Goal: Find specific page/section: Find specific page/section

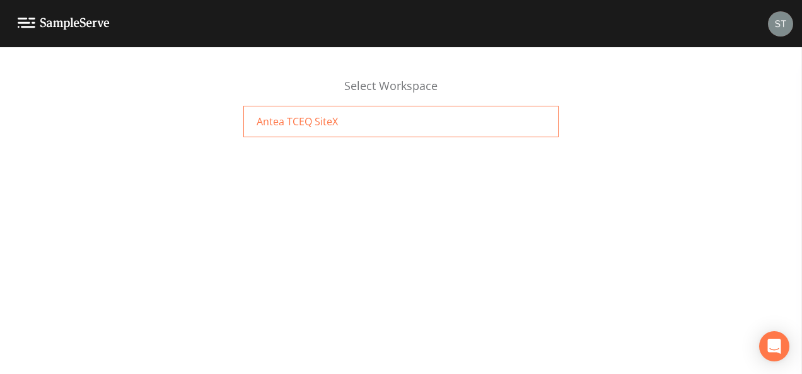
click at [427, 128] on div "Antea TCEQ SiteX" at bounding box center [400, 122] width 315 height 32
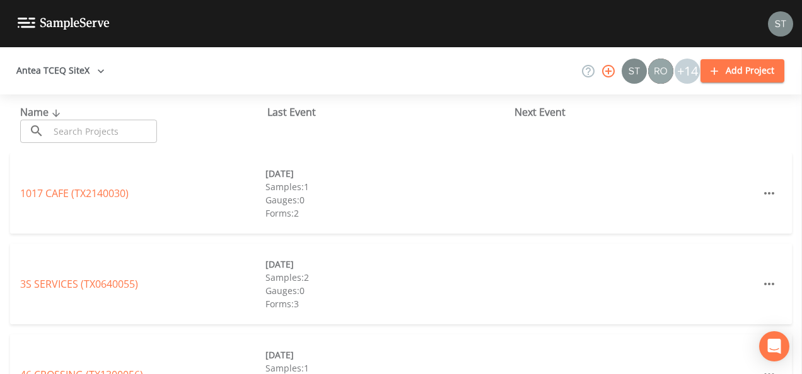
click at [125, 129] on input "text" at bounding box center [103, 131] width 108 height 23
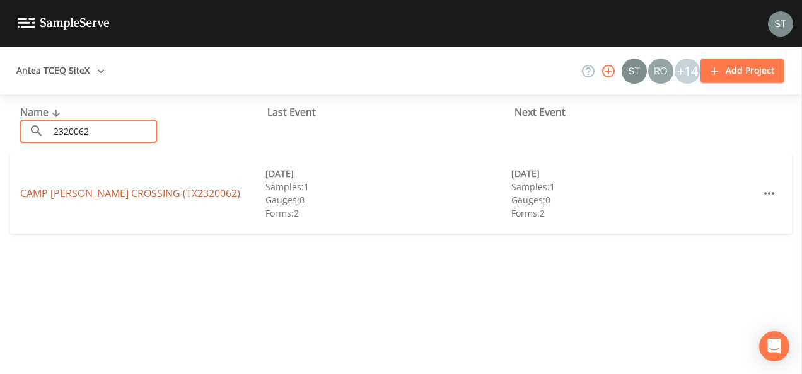
type input "2320062"
click at [70, 195] on link "[GEOGRAPHIC_DATA][PERSON_NAME] (TX2320062)" at bounding box center [130, 194] width 220 height 14
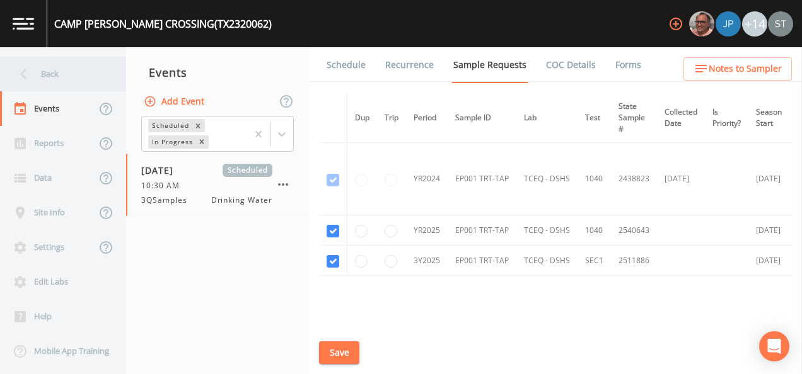
click at [27, 78] on icon at bounding box center [24, 74] width 22 height 22
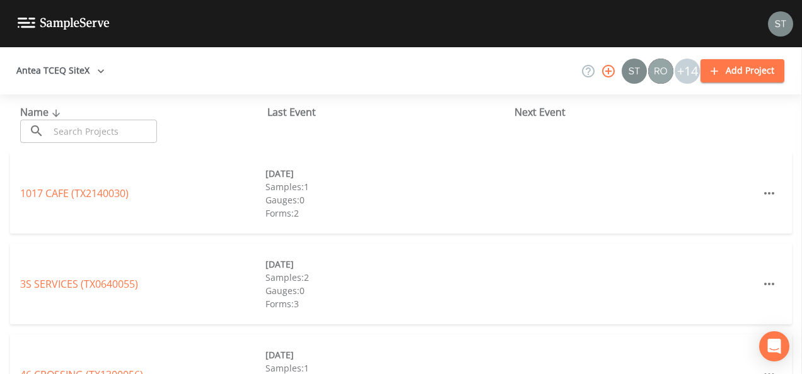
click at [70, 129] on input "text" at bounding box center [103, 131] width 108 height 23
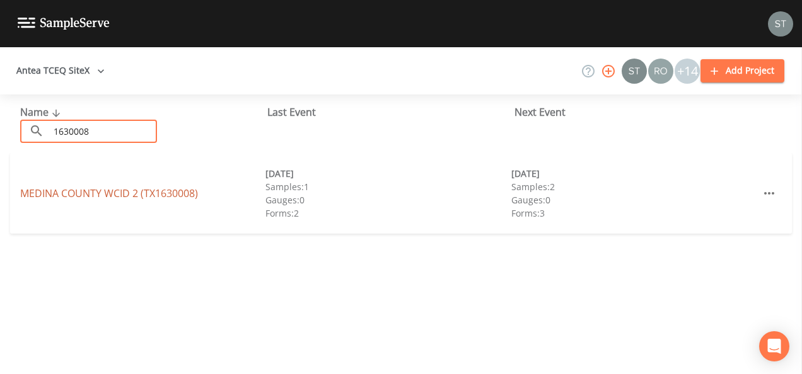
type input "1630008"
click at [101, 197] on link "MEDINA COUNTY WCID 2 (TX1630008)" at bounding box center [109, 194] width 178 height 14
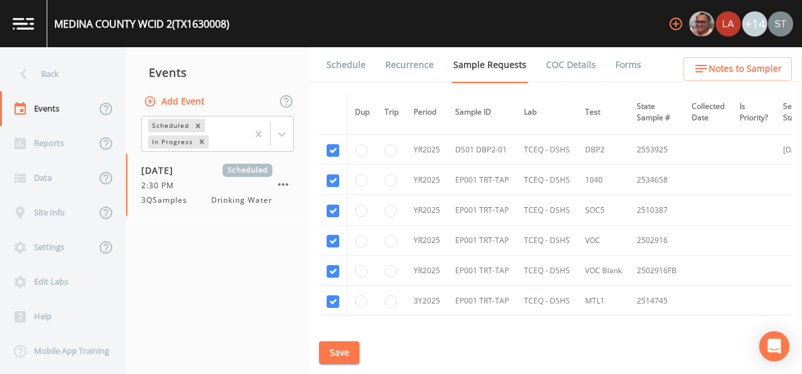
scroll to position [1371, 0]
